Goal: Task Accomplishment & Management: Use online tool/utility

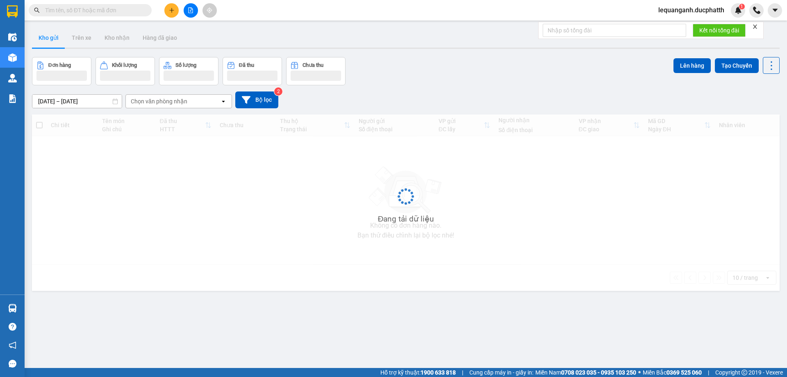
click at [755, 27] on icon "close" at bounding box center [755, 27] width 6 height 6
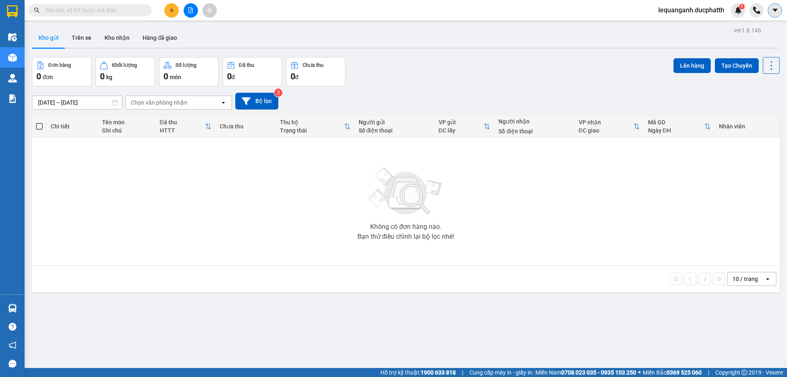
click at [774, 7] on icon "caret-down" at bounding box center [775, 10] width 7 height 7
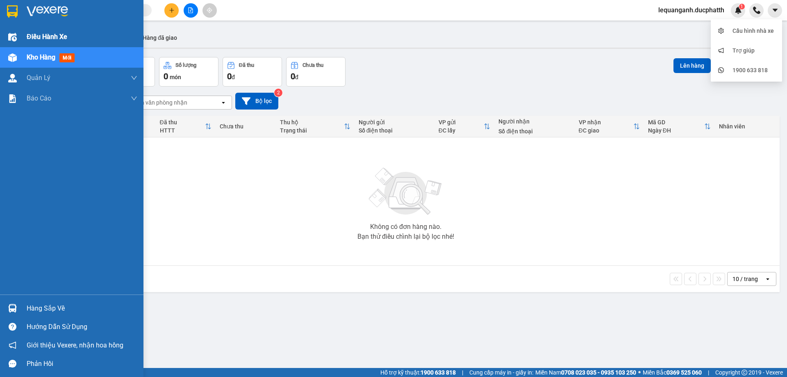
click at [13, 34] on img at bounding box center [12, 37] width 9 height 9
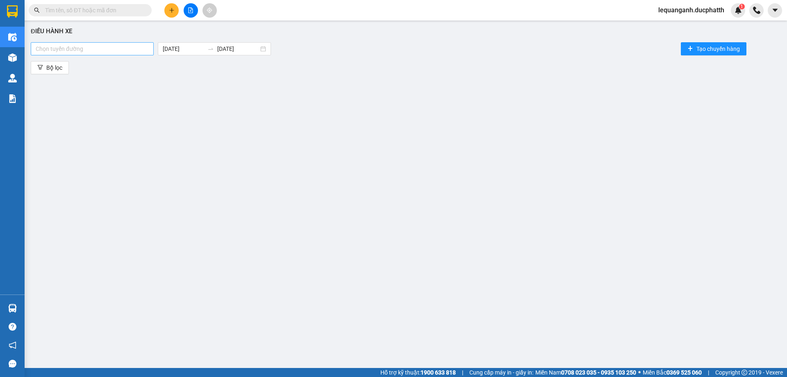
click at [89, 53] on div at bounding box center [92, 49] width 119 height 10
click at [89, 55] on div "Chọn tuyến đường" at bounding box center [92, 48] width 123 height 13
click at [114, 53] on div at bounding box center [92, 49] width 119 height 10
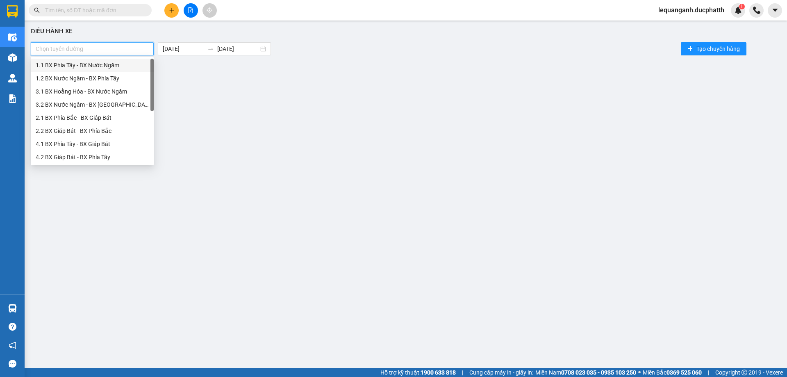
click at [182, 8] on div at bounding box center [190, 10] width 61 height 14
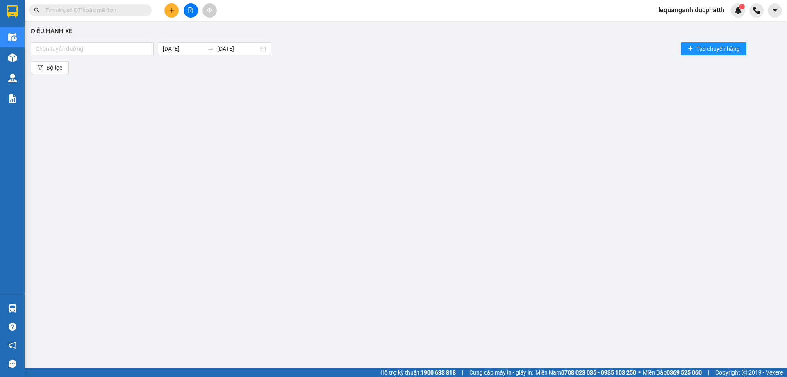
click at [196, 11] on button at bounding box center [191, 10] width 14 height 14
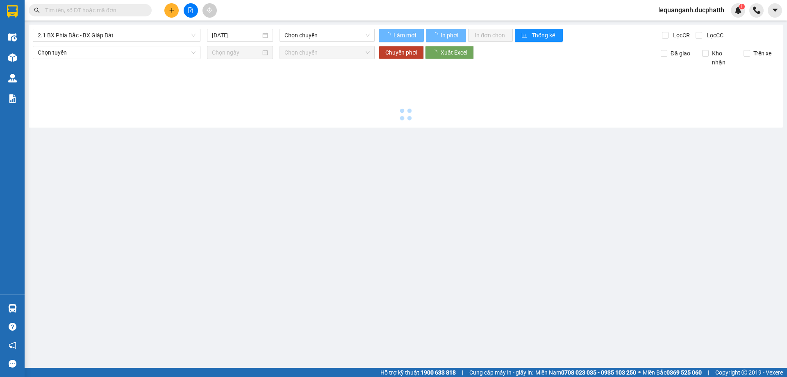
type input "14/10/2025"
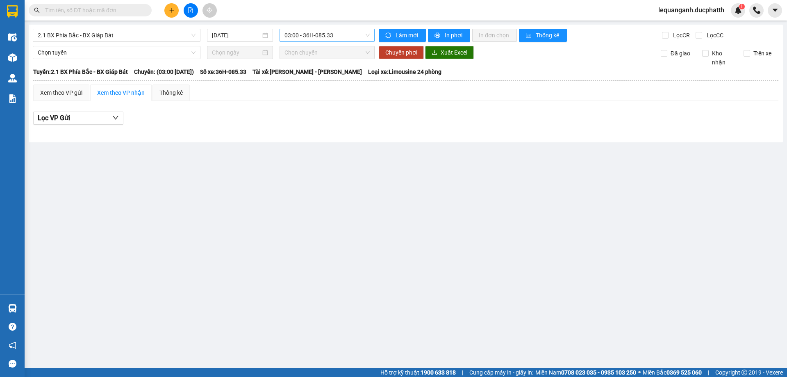
click at [328, 40] on span "03:00 - 36H-085.33" at bounding box center [326, 35] width 85 height 12
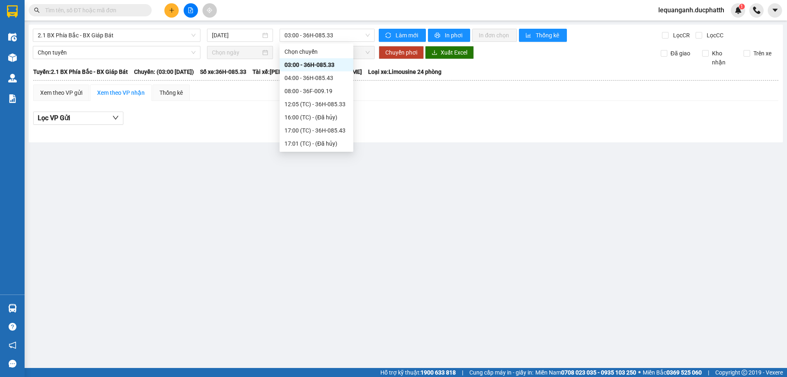
click at [99, 27] on div "2.1 BX Phía Bắc - BX Giáp Bát 14/10/2025 03:00 - 36H-085.33 Làm mới In phơi In …" at bounding box center [406, 84] width 754 height 118
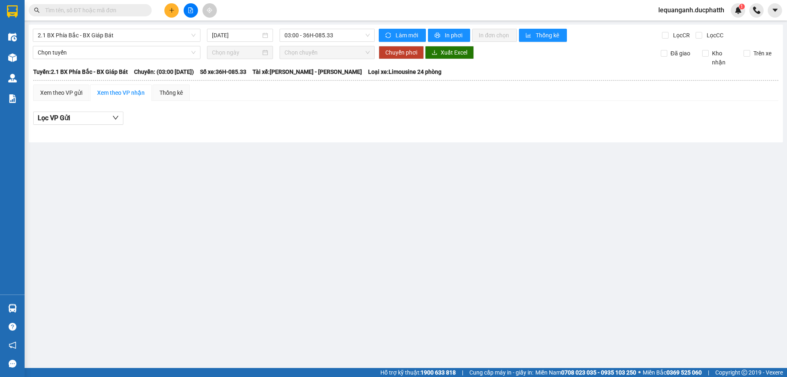
click at [107, 43] on div "2.1 BX Phía Bắc - BX Giáp Bát 14/10/2025 03:00 - 36H-085.33 Làm mới In phơi In …" at bounding box center [406, 84] width 754 height 118
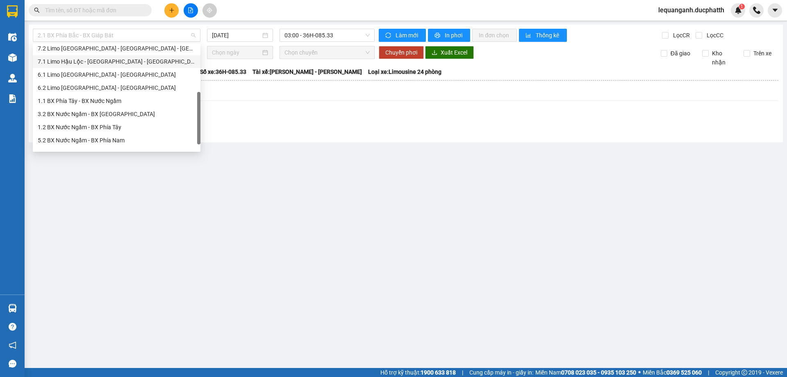
scroll to position [92, 0]
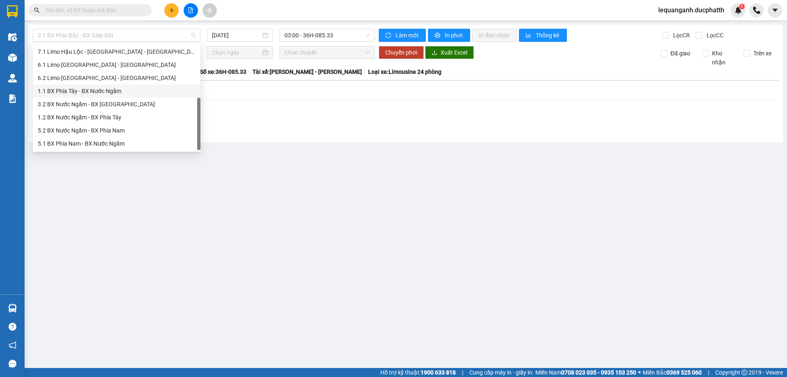
click at [79, 89] on div "1.1 BX Phía Tây - BX Nước Ngầm" at bounding box center [117, 90] width 158 height 9
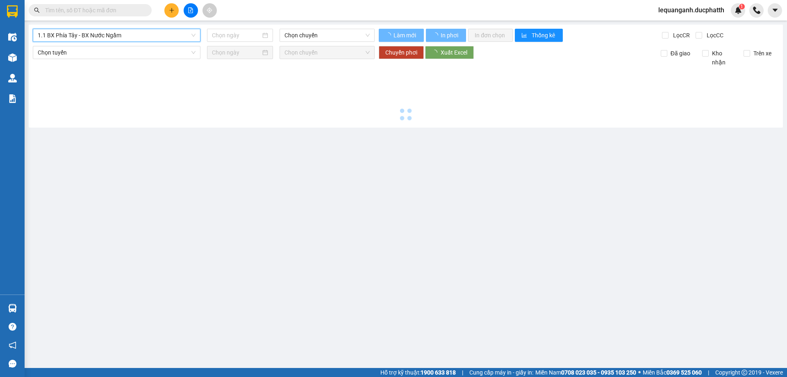
type input "14/10/2025"
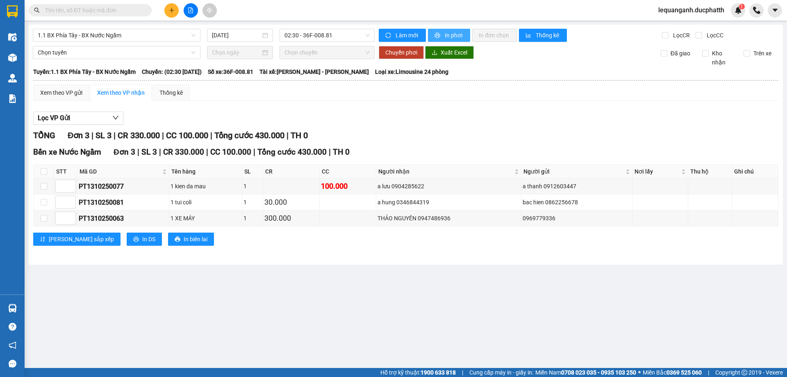
click at [456, 41] on button "In phơi" at bounding box center [449, 35] width 42 height 13
